Goal: Information Seeking & Learning: Learn about a topic

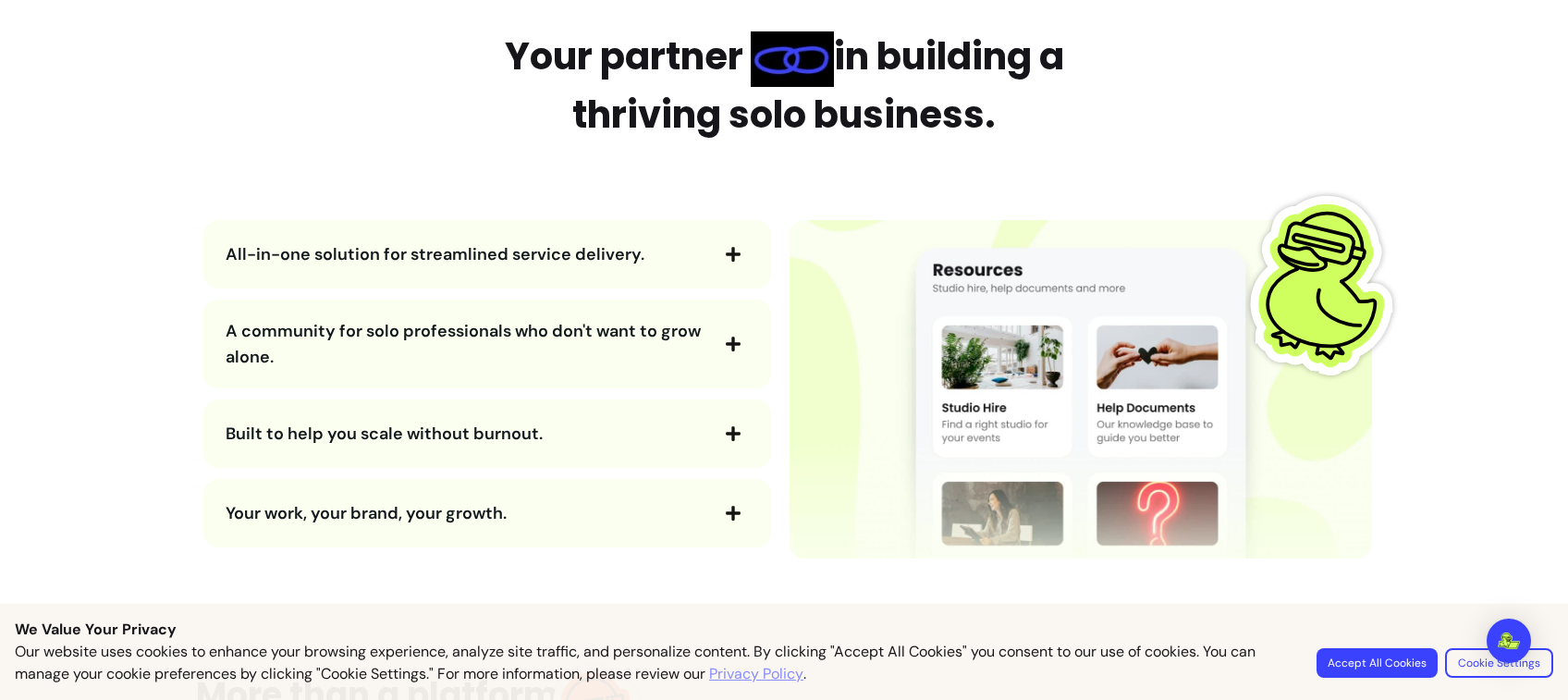
scroll to position [2271, 0]
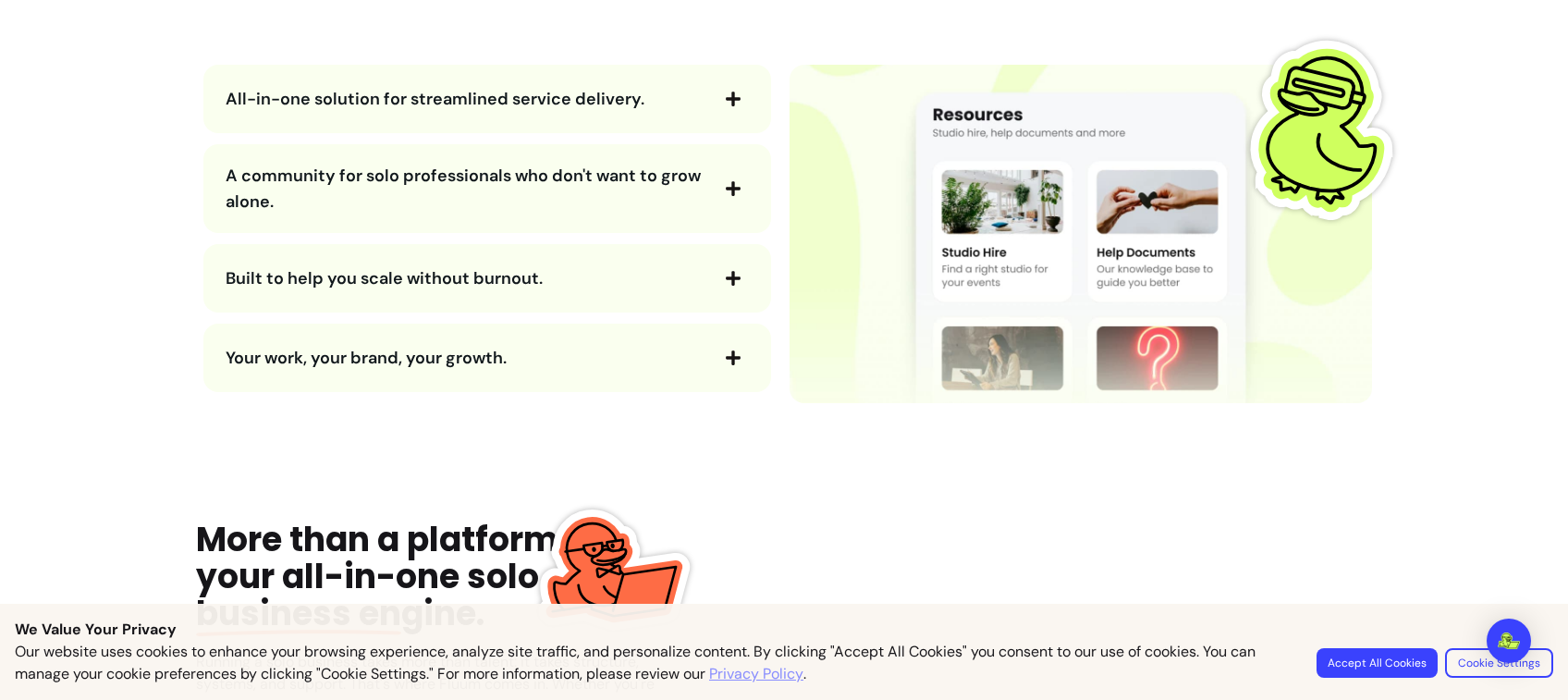
click at [566, 88] on span "All-in-one solution for streamlined service delivery." at bounding box center [435, 99] width 419 height 22
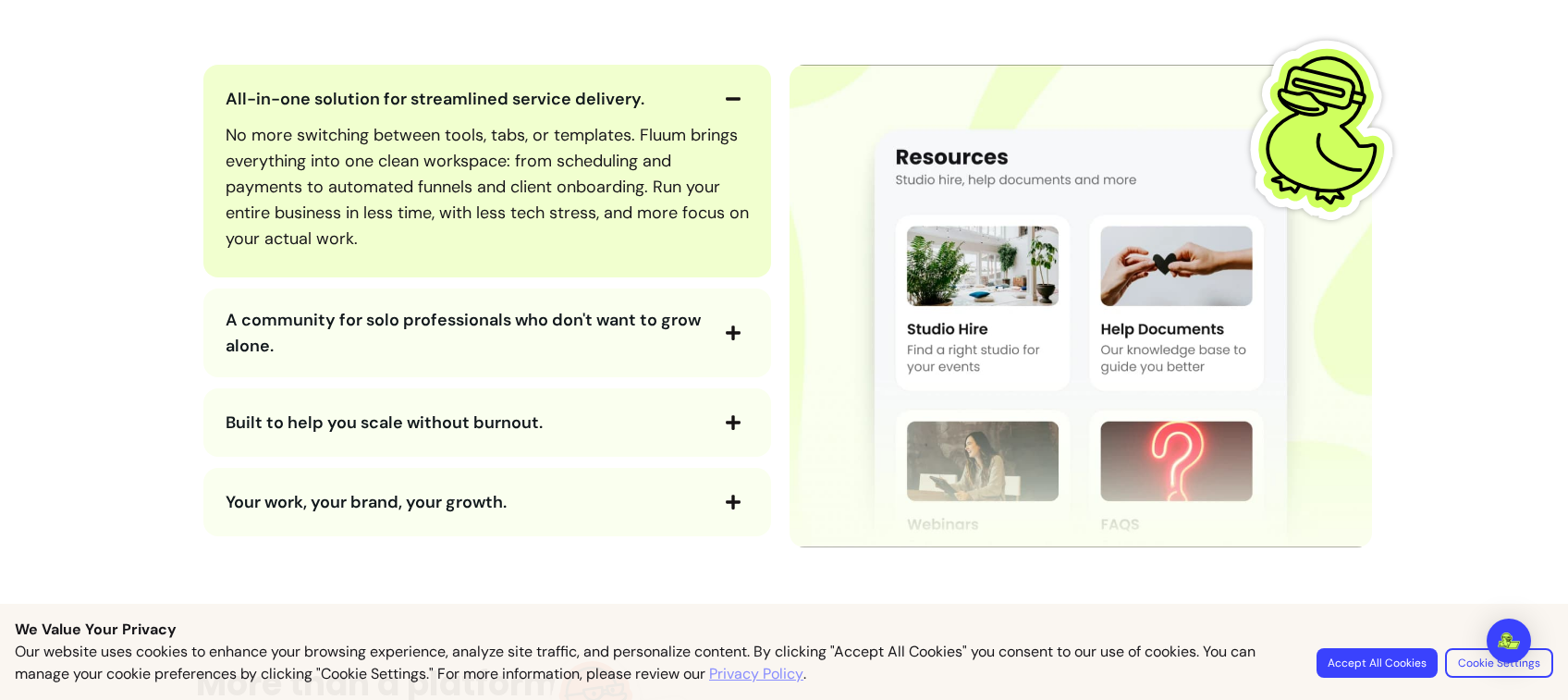
click at [535, 310] on span "A community for solo professionals who don't want to grow alone." at bounding box center [463, 332] width 475 height 48
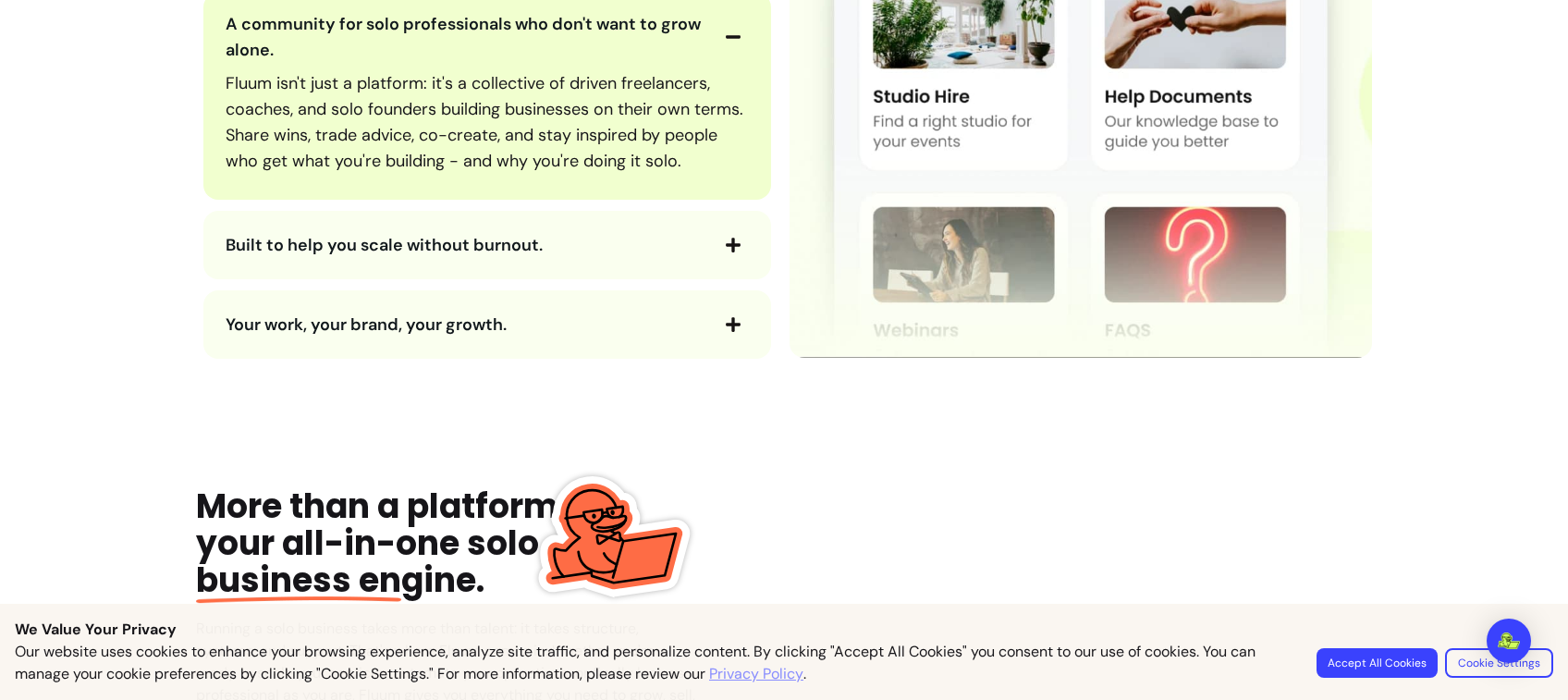
scroll to position [2588, 0]
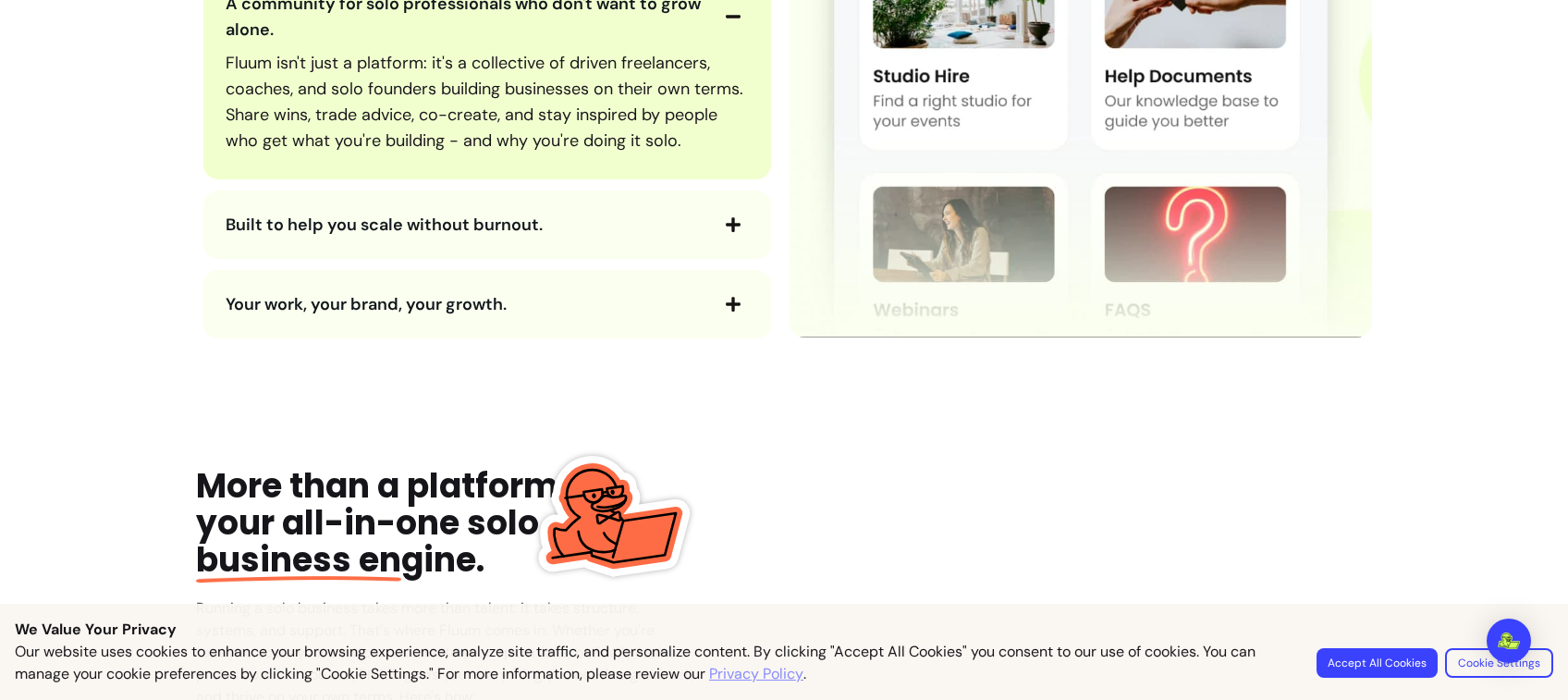
click at [532, 215] on span "Built to help you scale without burnout." at bounding box center [383, 224] width 317 height 22
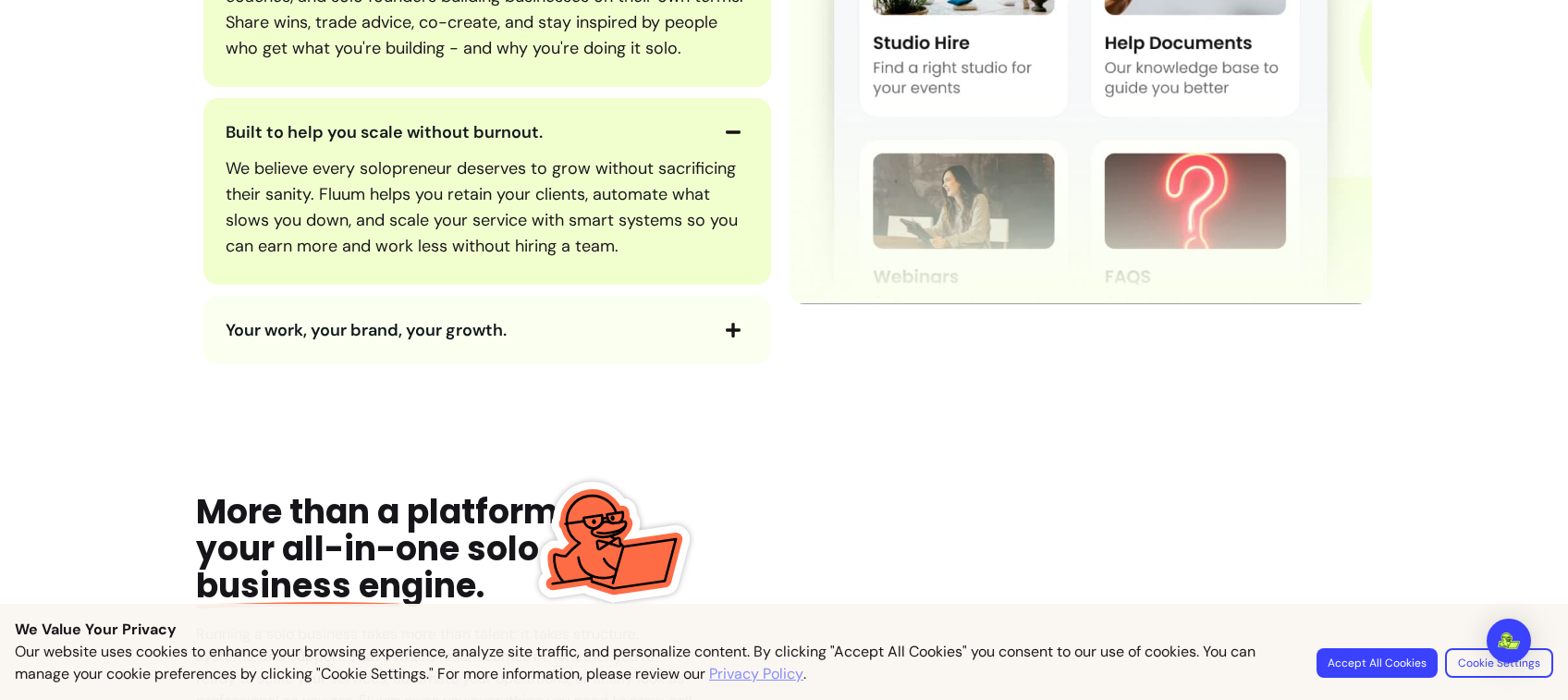
scroll to position [2743, 0]
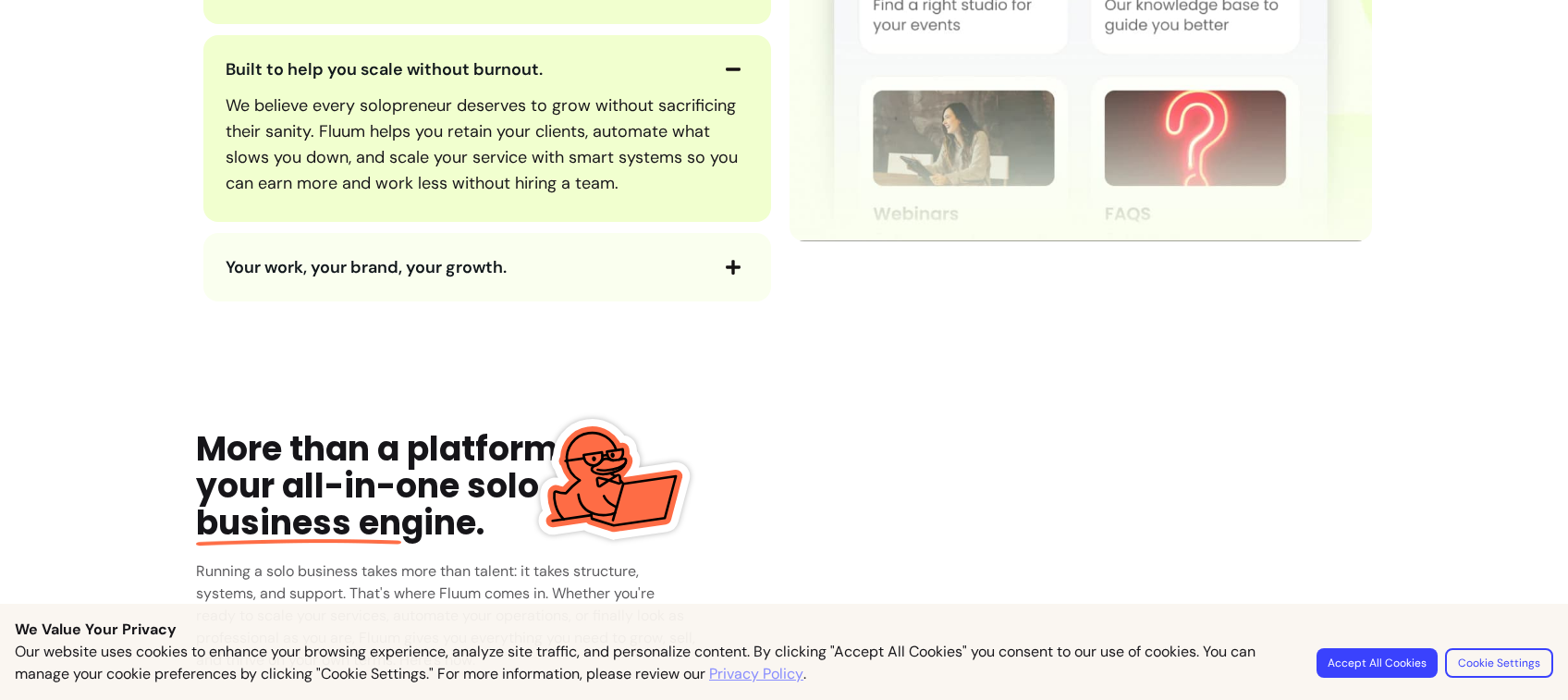
click at [513, 264] on span "Your work, your brand, your growth." at bounding box center [466, 266] width 481 height 26
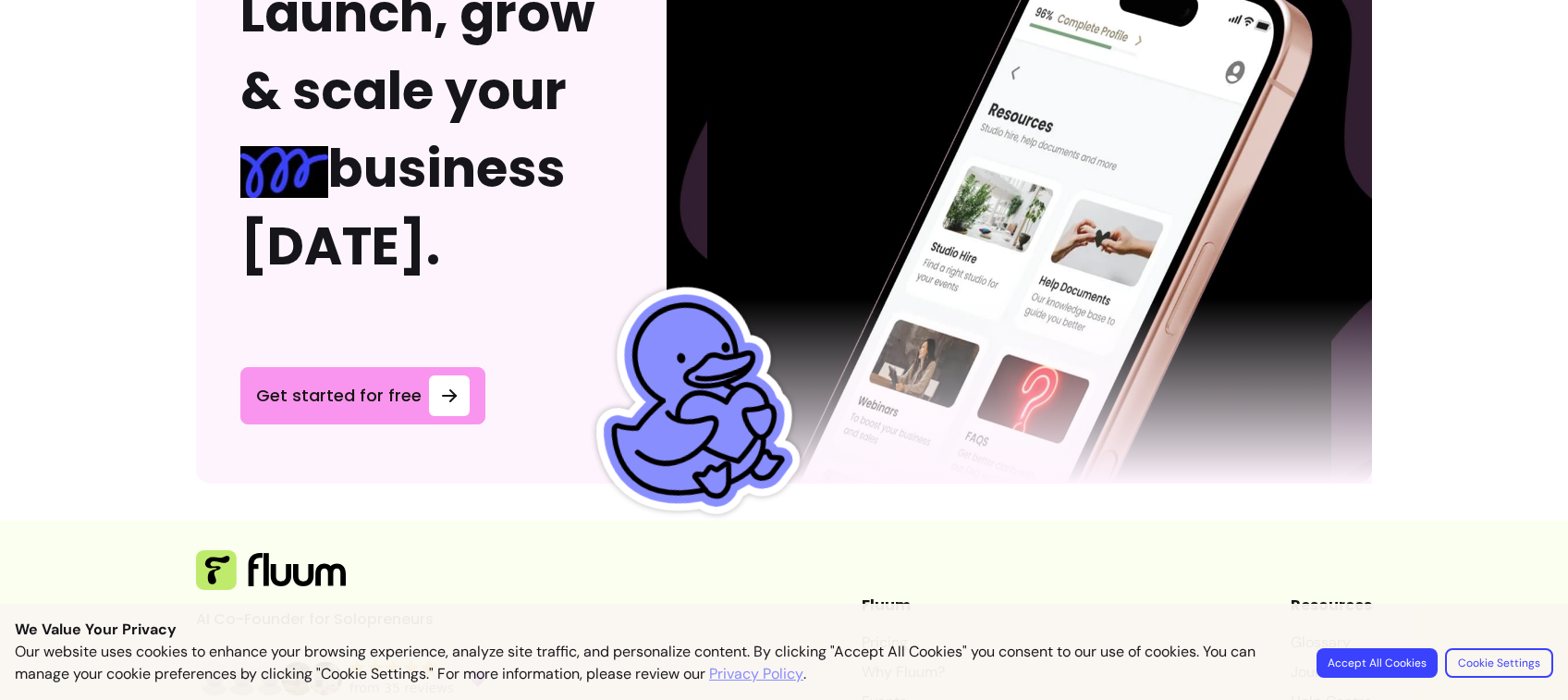
scroll to position [5474, 0]
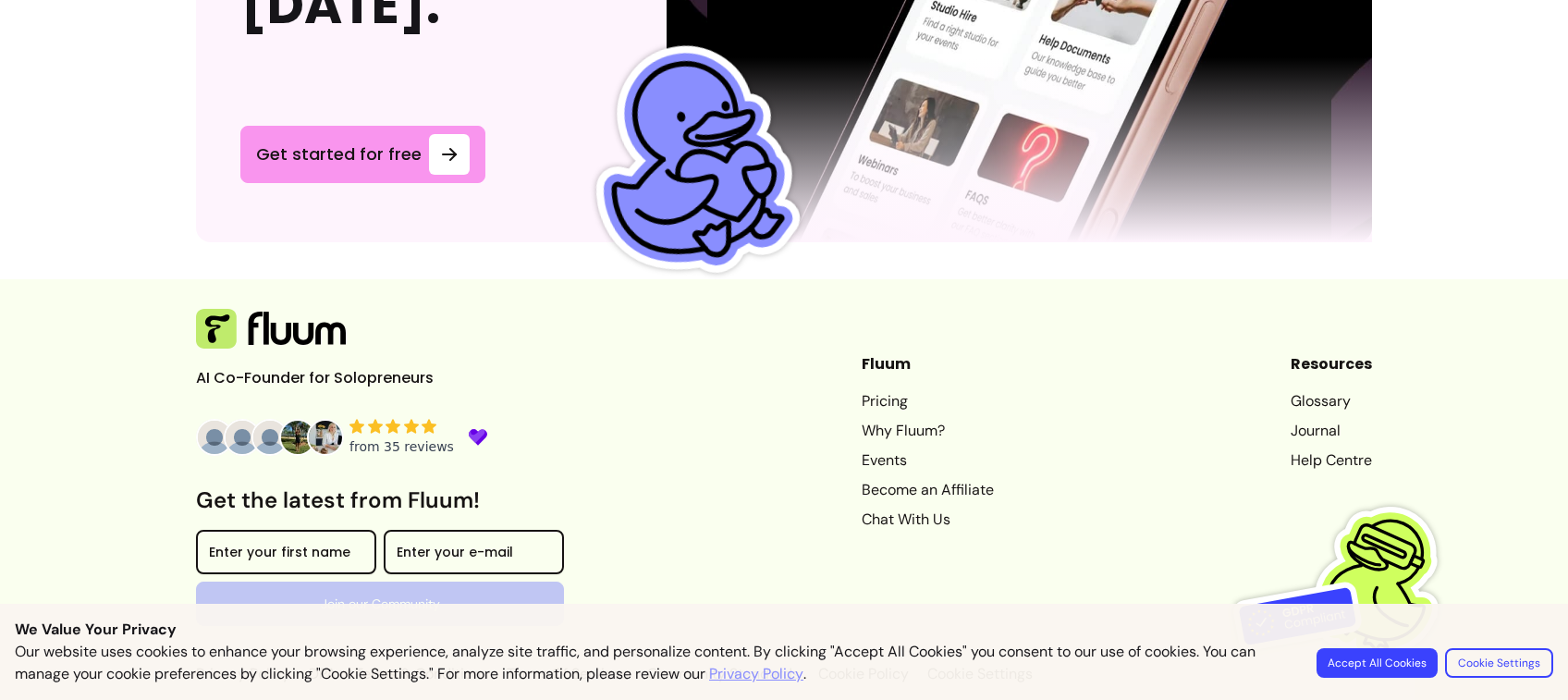
click at [896, 426] on link "Why Fluum?" at bounding box center [928, 430] width 133 height 22
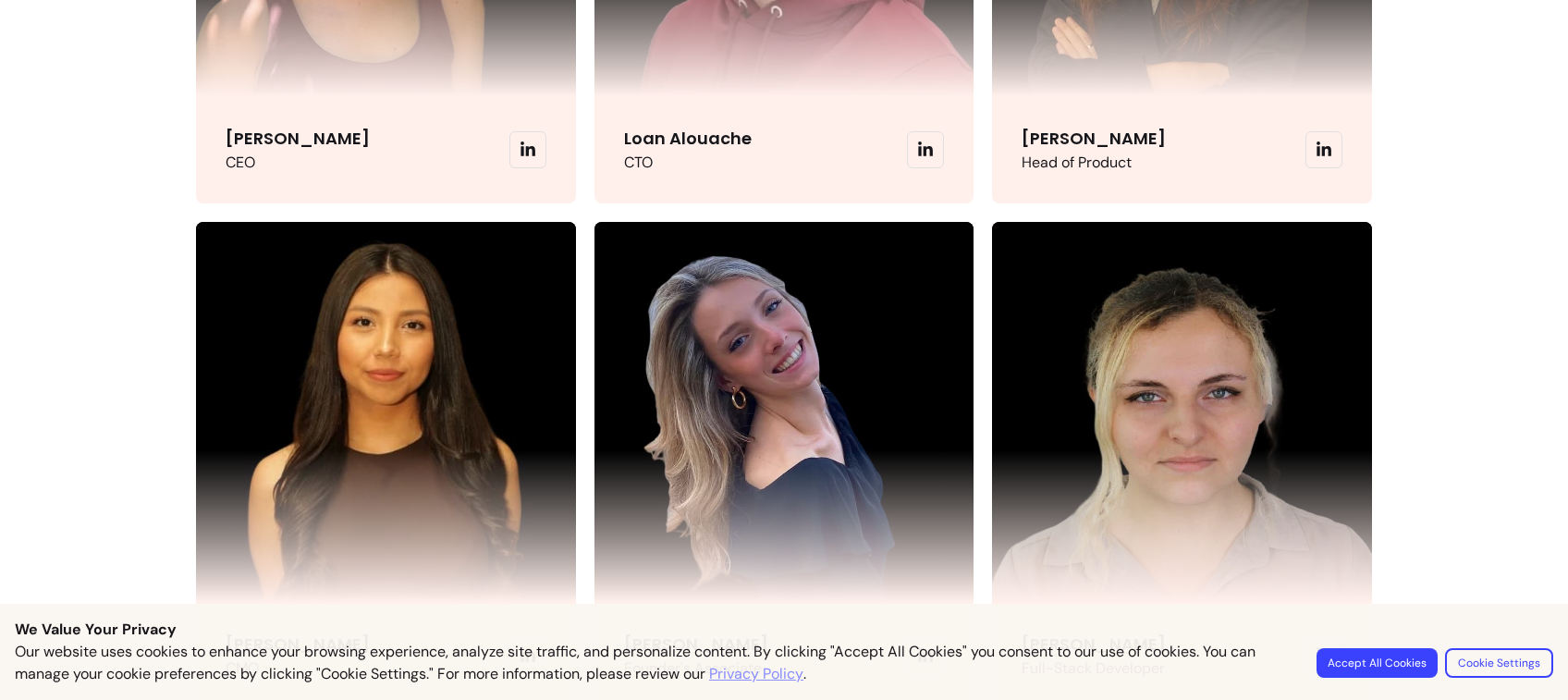
scroll to position [4685, 0]
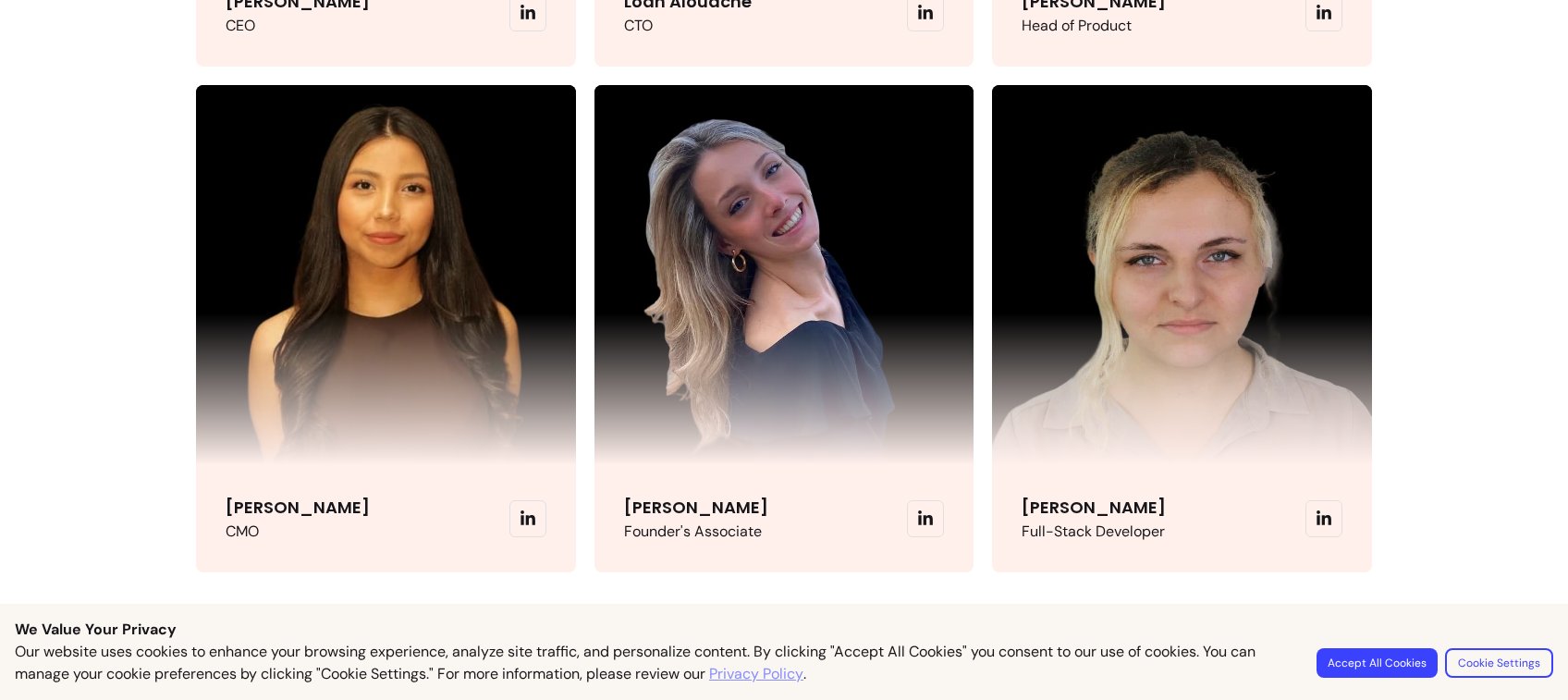
click at [918, 500] on span at bounding box center [925, 518] width 37 height 37
click at [918, 518] on icon at bounding box center [925, 519] width 17 height 17
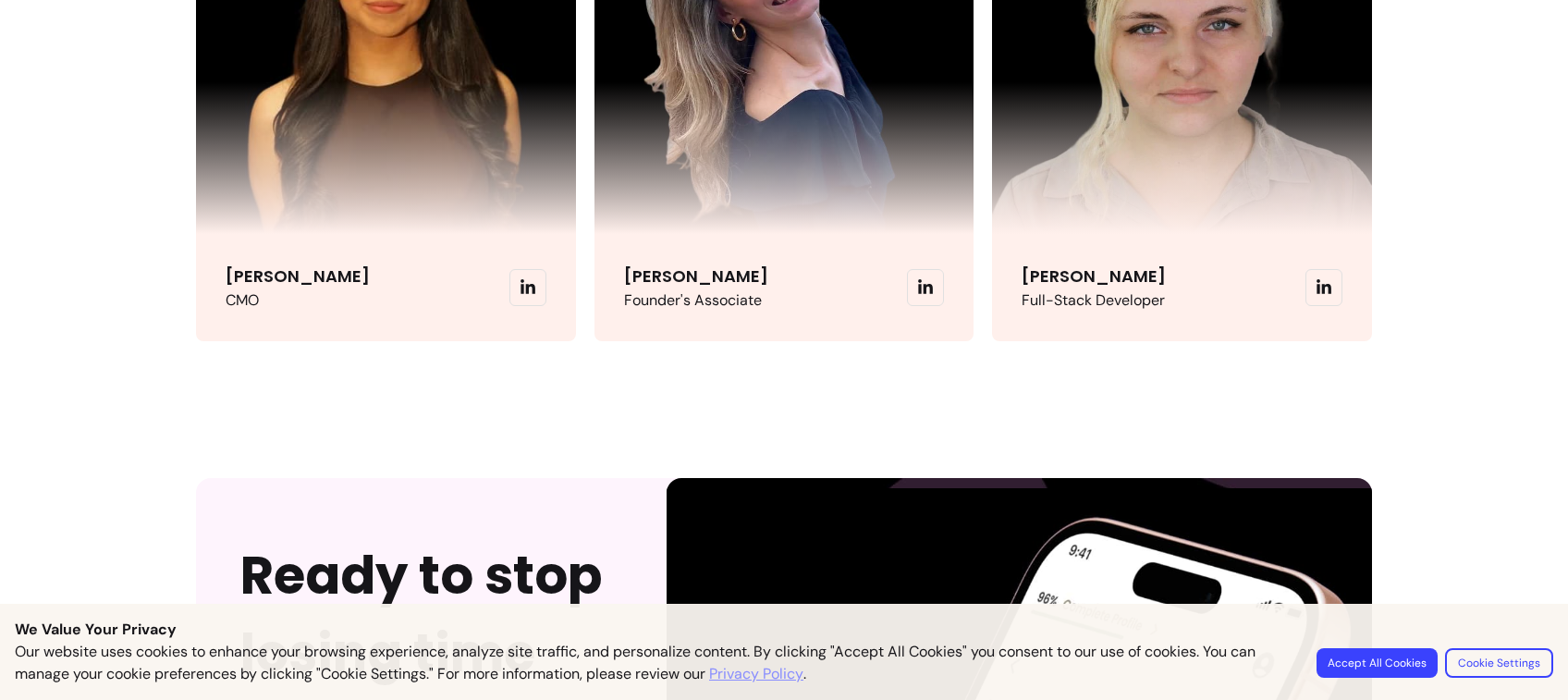
scroll to position [4866, 0]
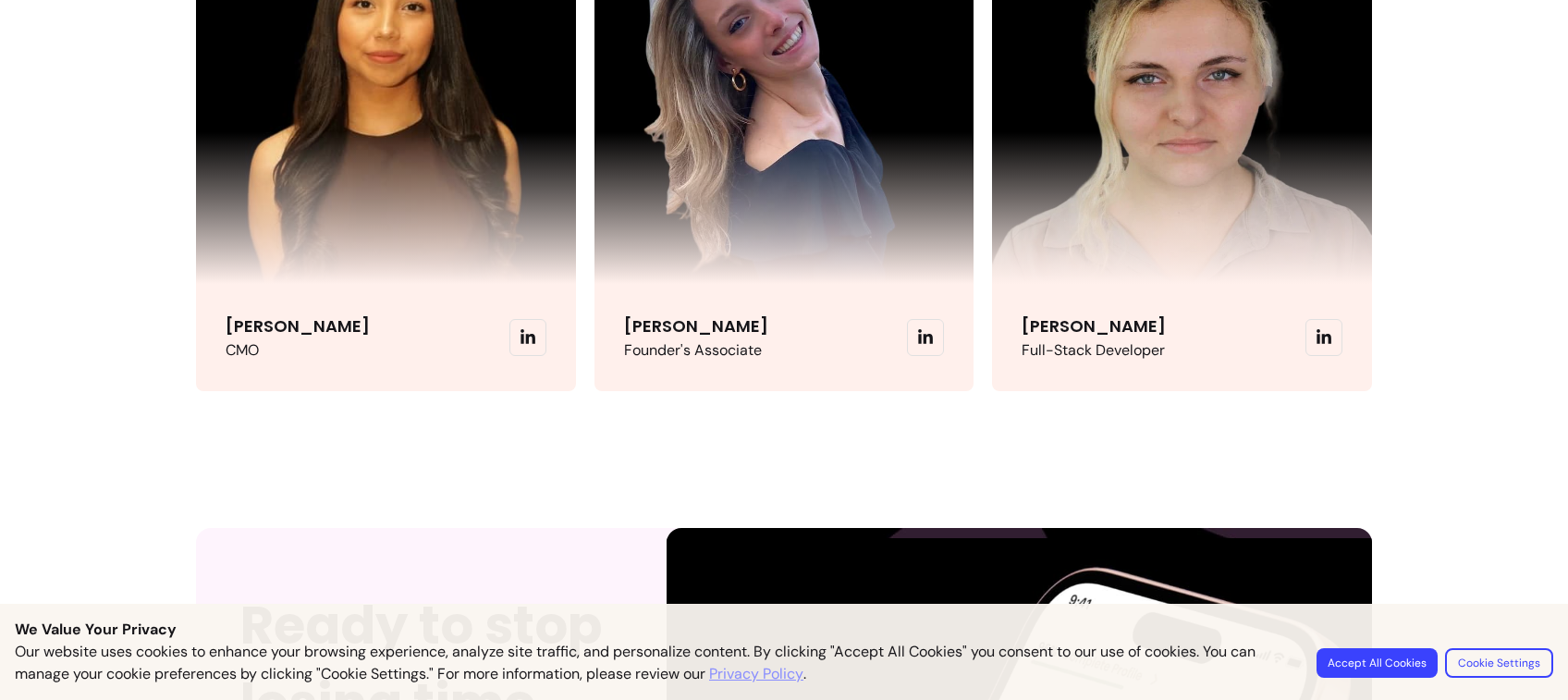
click at [509, 327] on span at bounding box center [527, 337] width 37 height 37
click at [520, 330] on icon at bounding box center [528, 338] width 17 height 17
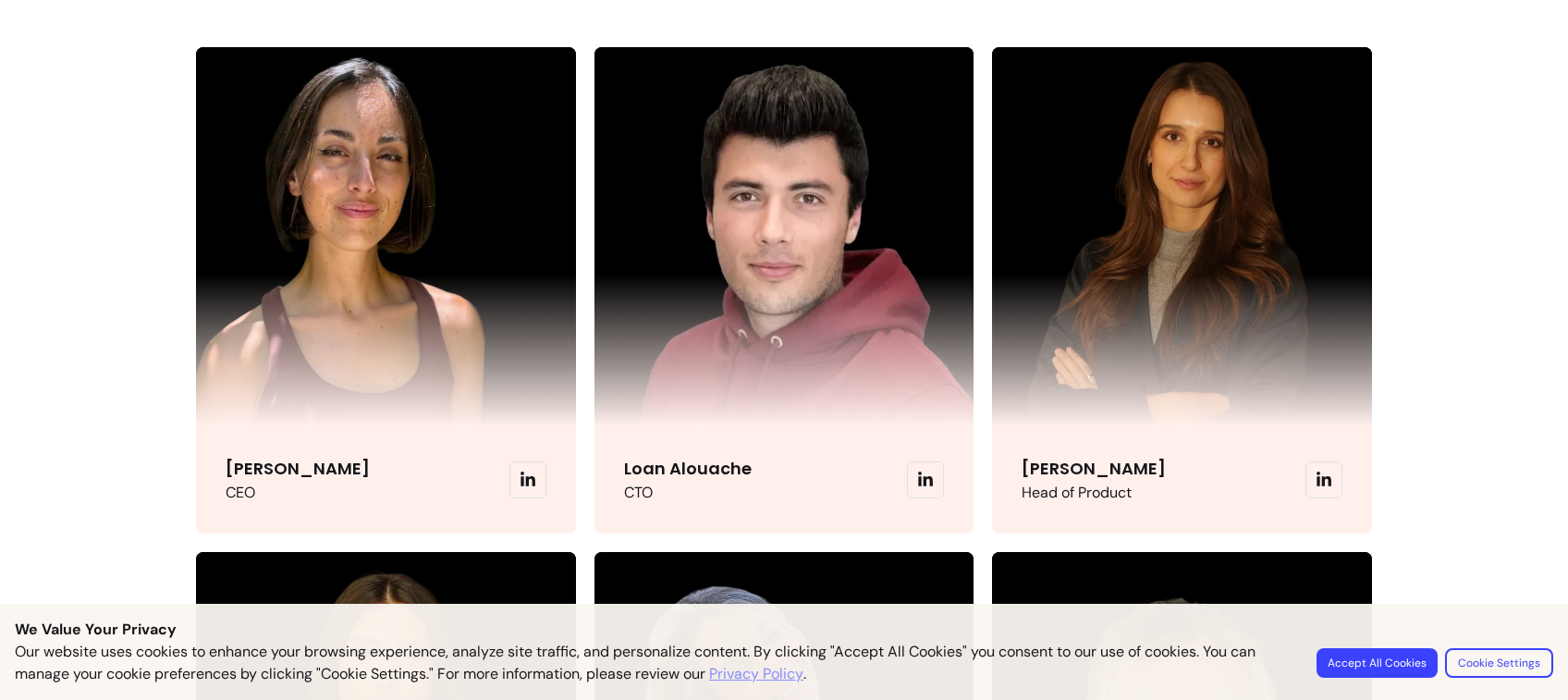
scroll to position [4215, 0]
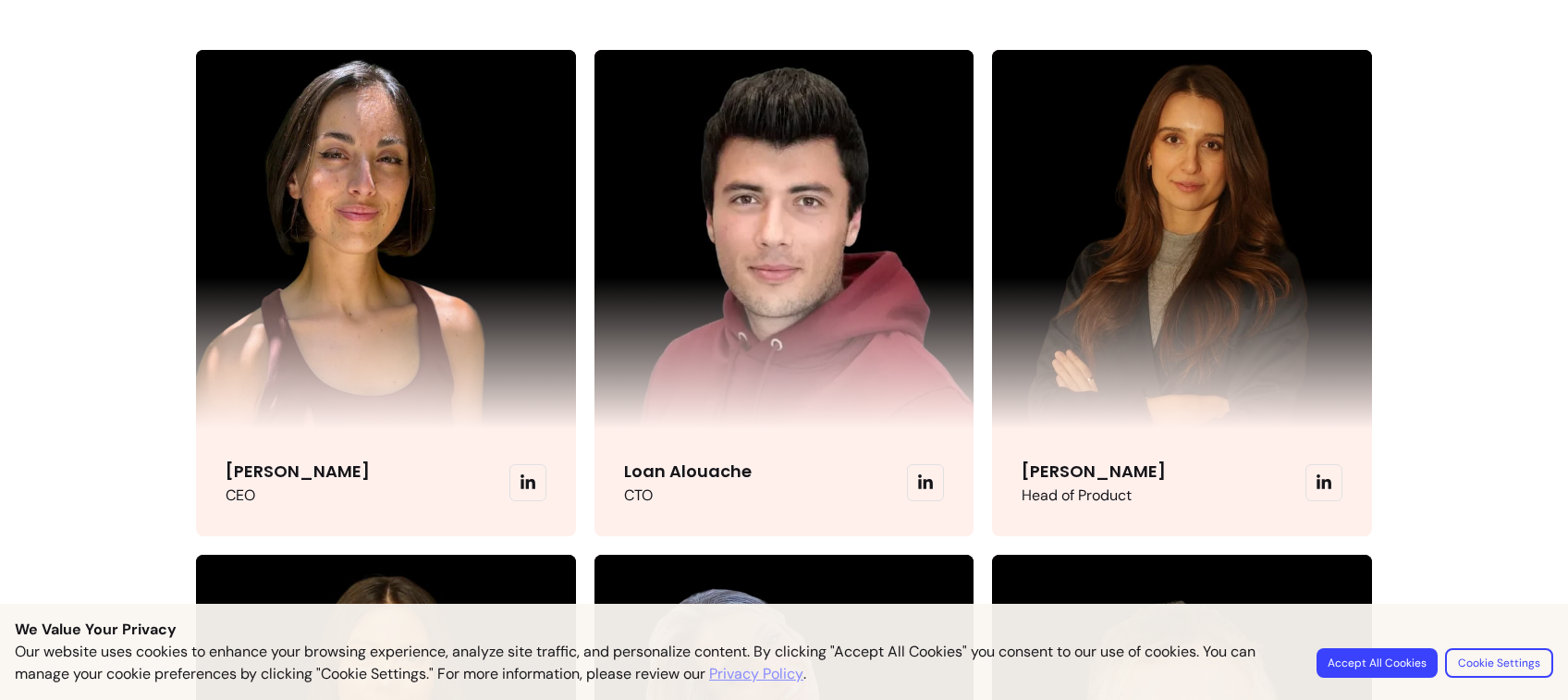
click at [1321, 485] on span at bounding box center [1324, 482] width 37 height 37
click at [1315, 475] on icon at bounding box center [1324, 483] width 17 height 17
